Goal: Task Accomplishment & Management: Use online tool/utility

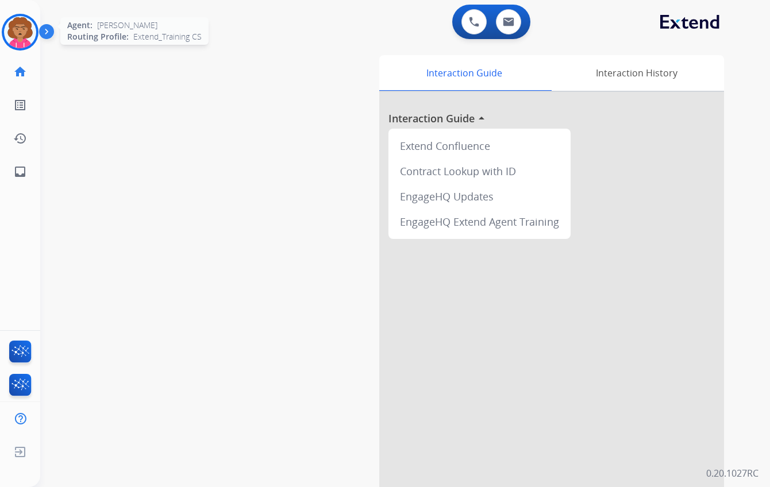
click at [20, 30] on img at bounding box center [20, 32] width 32 height 32
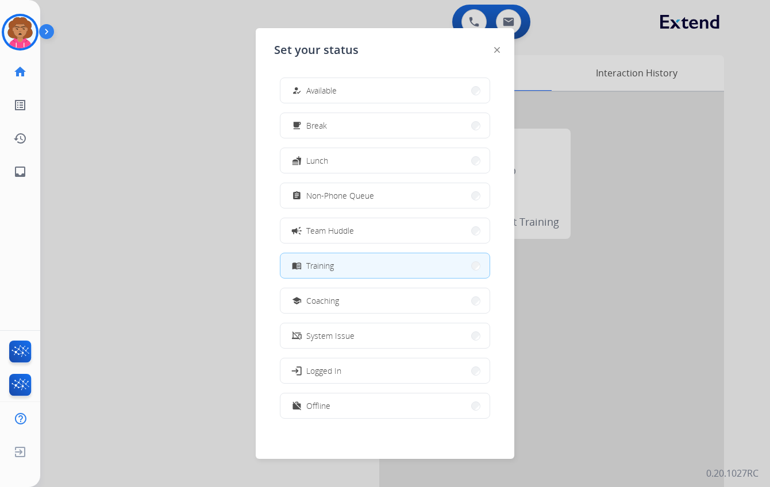
drag, startPoint x: 412, startPoint y: 156, endPoint x: 413, endPoint y: 139, distance: 16.8
click at [413, 143] on div "how_to_reg Available free_breakfast Break fastfood Lunch assignment Non-Phone Q…" at bounding box center [385, 249] width 222 height 362
